Goal: Find specific page/section: Find specific page/section

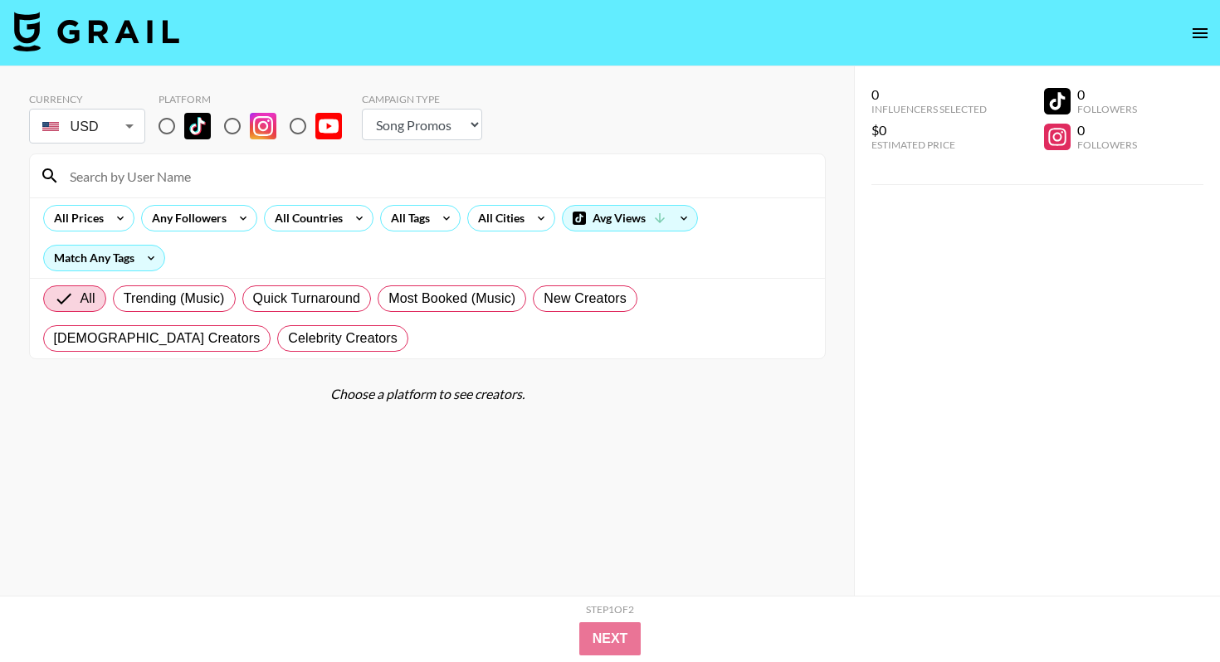
select select "Song"
click at [281, 181] on input at bounding box center [437, 176] width 755 height 27
type input "buckethat"
click at [231, 133] on input "radio" at bounding box center [232, 126] width 35 height 35
radio input "true"
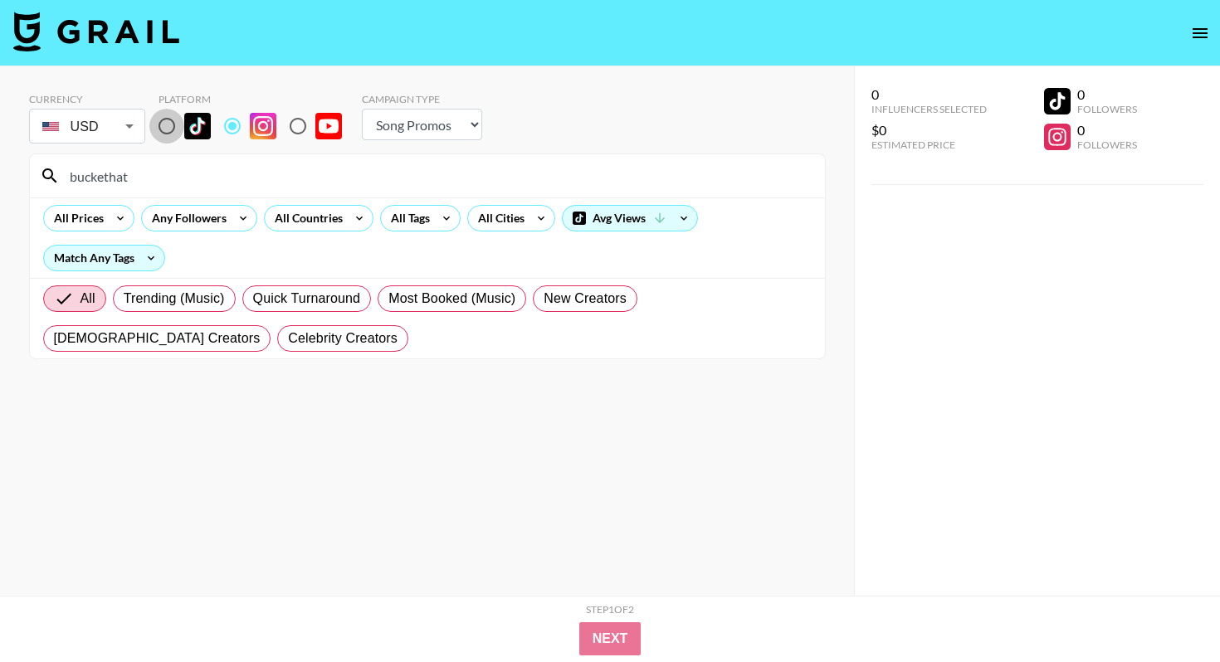
click at [177, 133] on input "radio" at bounding box center [166, 126] width 35 height 35
radio input "true"
click at [202, 168] on input "buckethat" at bounding box center [437, 176] width 755 height 27
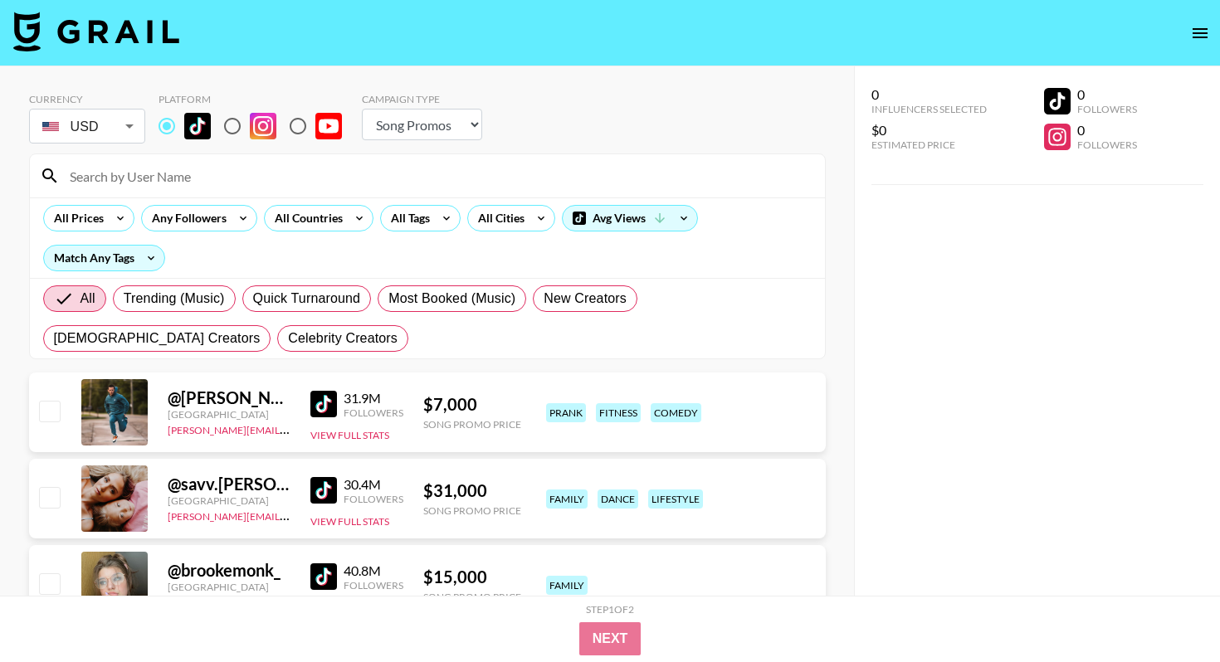
click at [227, 164] on input at bounding box center [437, 176] width 755 height 27
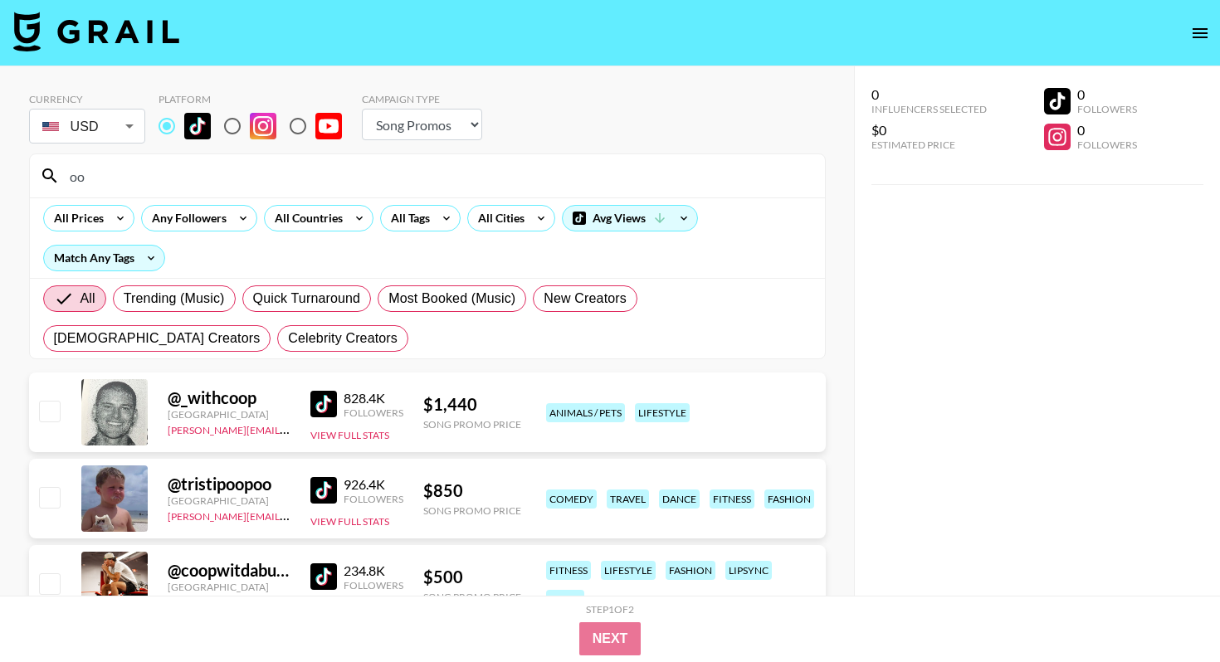
type input "o"
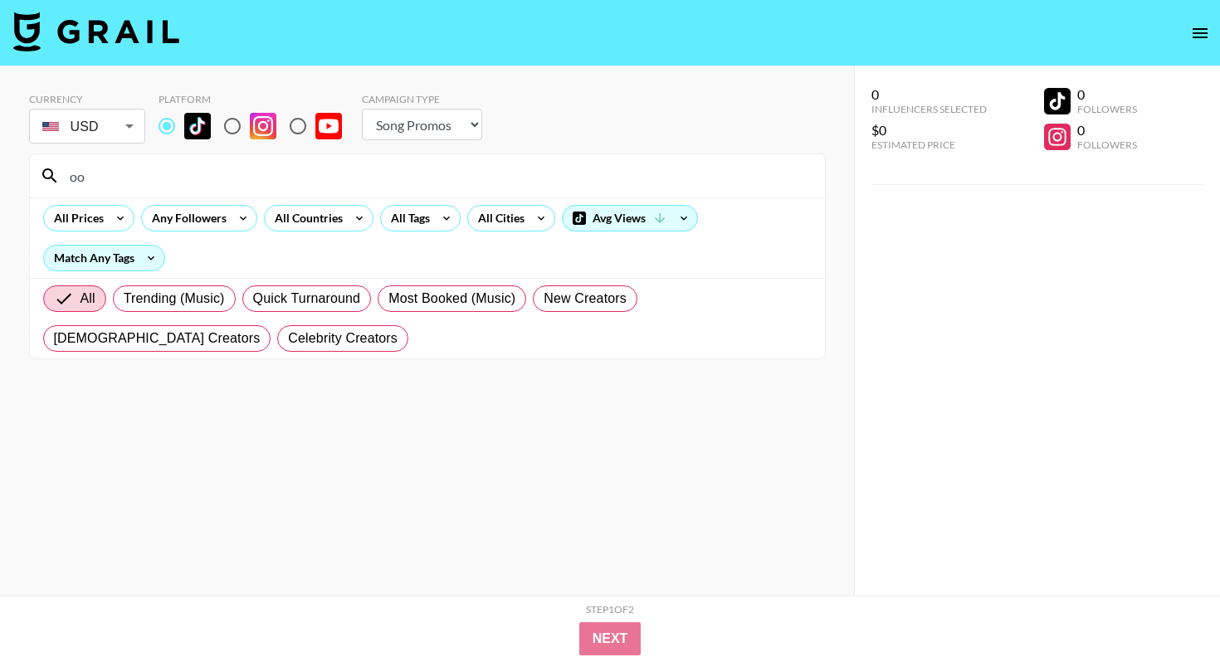
type input "o"
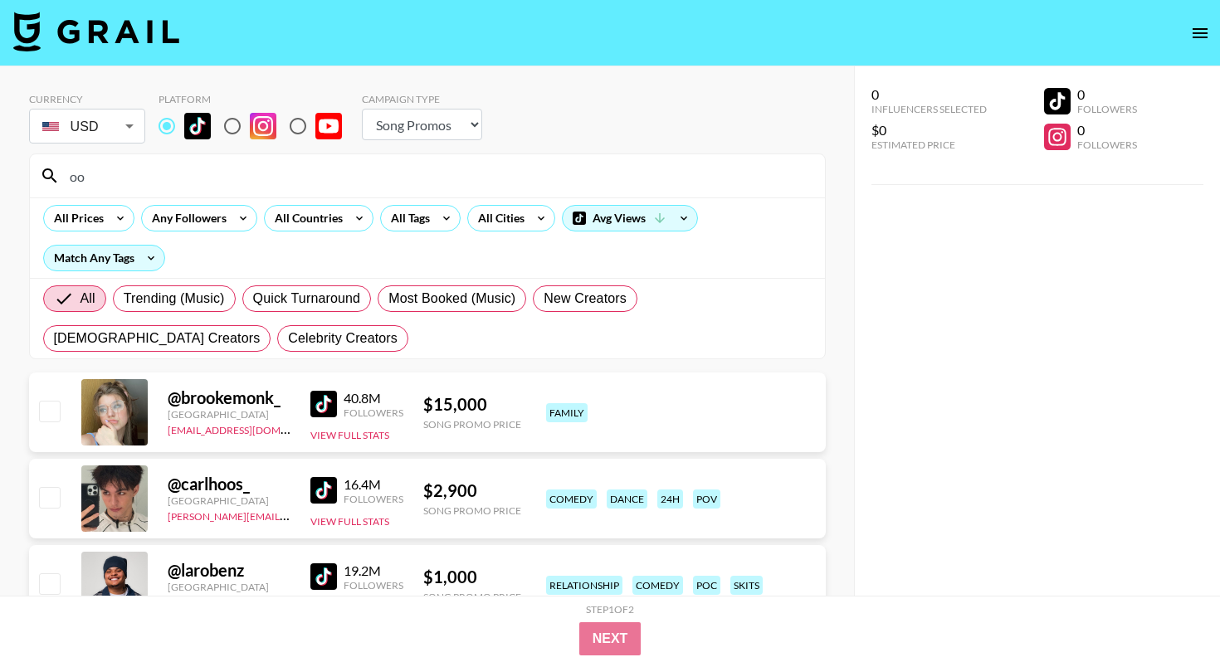
type input "o"
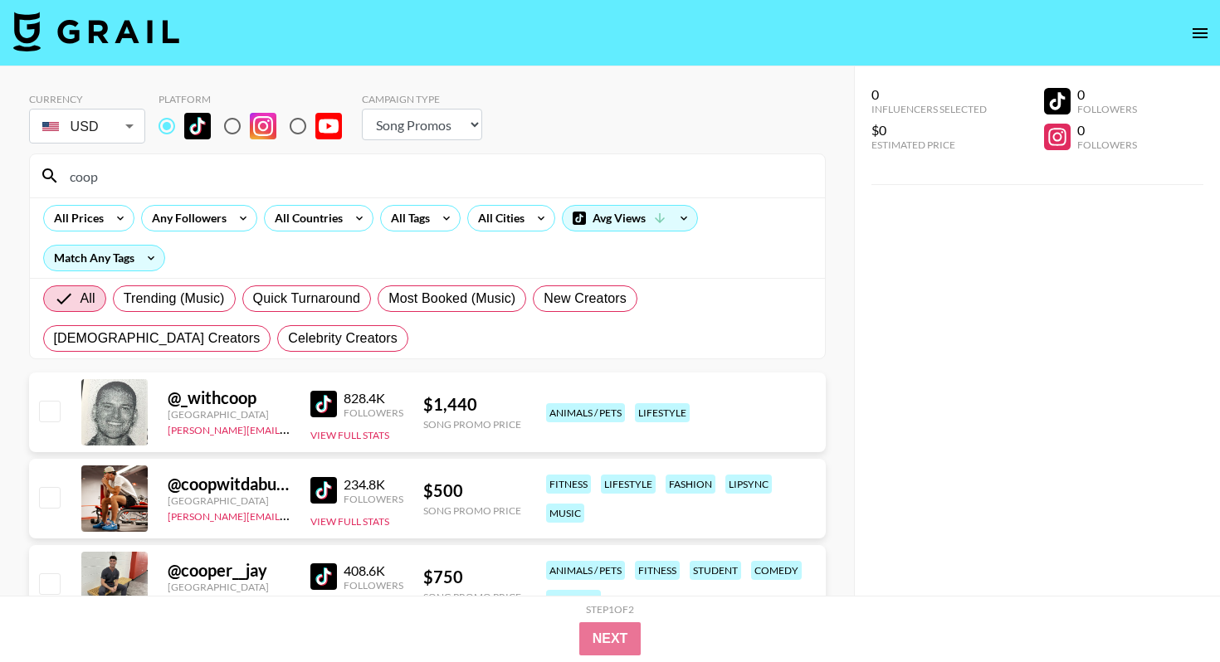
type input "coop"
click at [320, 495] on img at bounding box center [323, 490] width 27 height 27
